Goal: Task Accomplishment & Management: Manage account settings

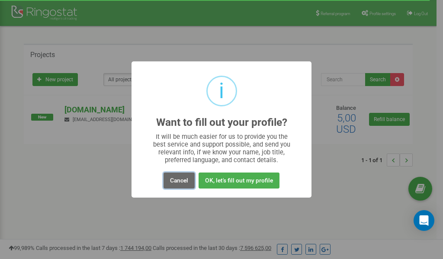
click at [175, 182] on button "Cancel" at bounding box center [179, 181] width 31 height 16
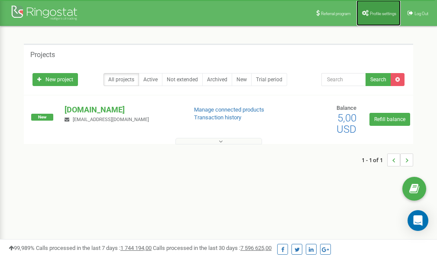
click at [386, 14] on span "Profile settings" at bounding box center [383, 13] width 26 height 5
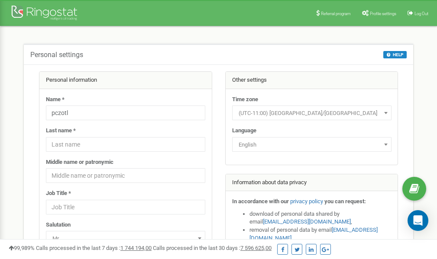
scroll to position [43, 0]
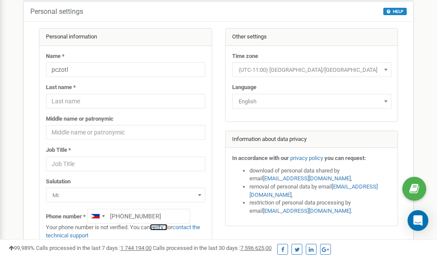
click at [165, 227] on link "verify it" at bounding box center [159, 227] width 18 height 6
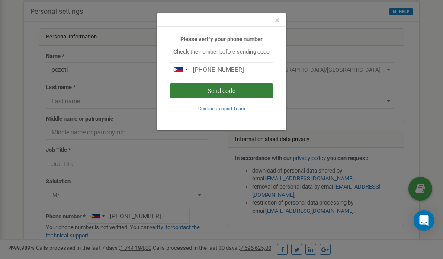
click at [222, 91] on button "Send code" at bounding box center [221, 91] width 103 height 15
